Goal: Find specific page/section: Find specific page/section

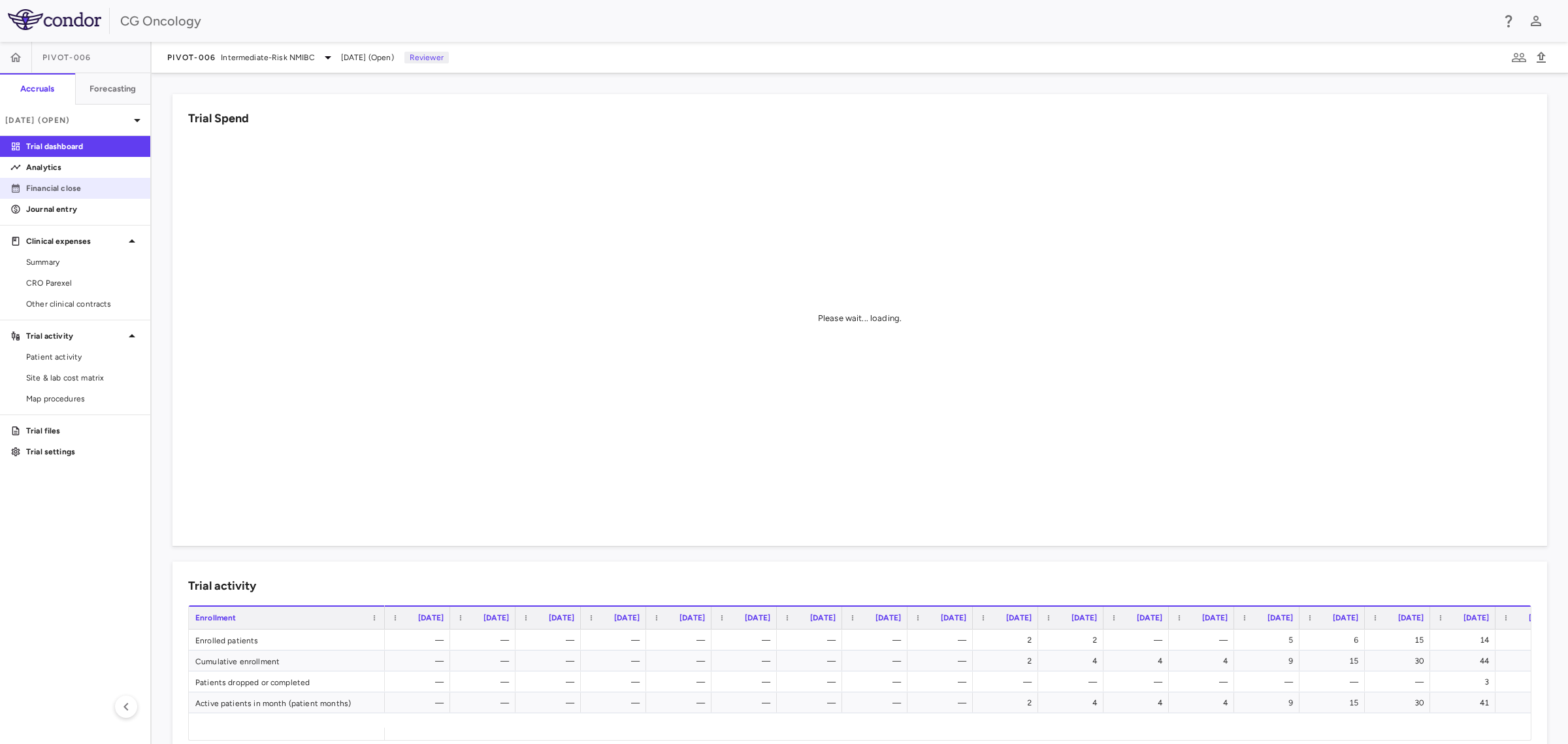
click at [37, 184] on p "Financial close" at bounding box center [83, 189] width 114 height 12
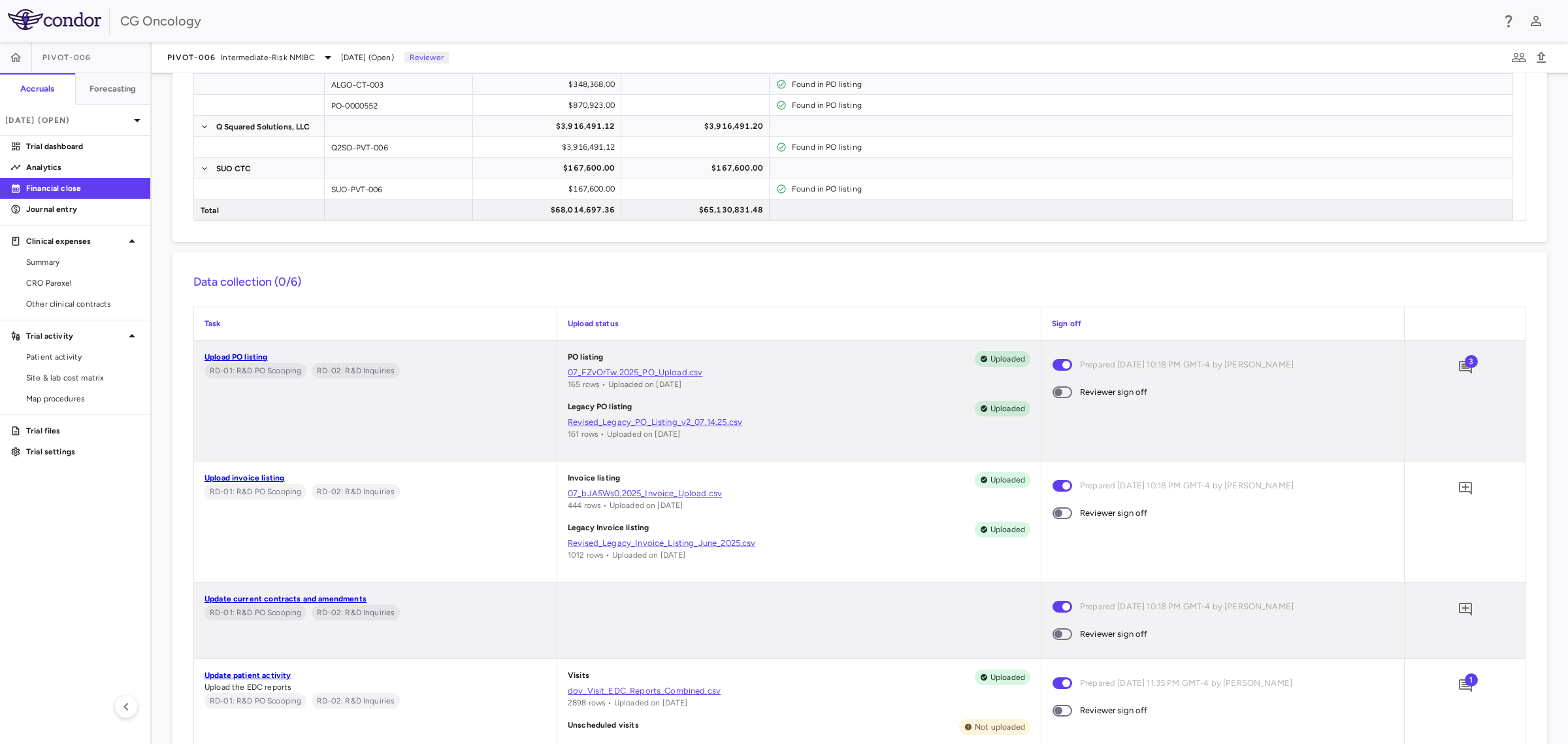
scroll to position [33, 0]
